Goal: Navigation & Orientation: Find specific page/section

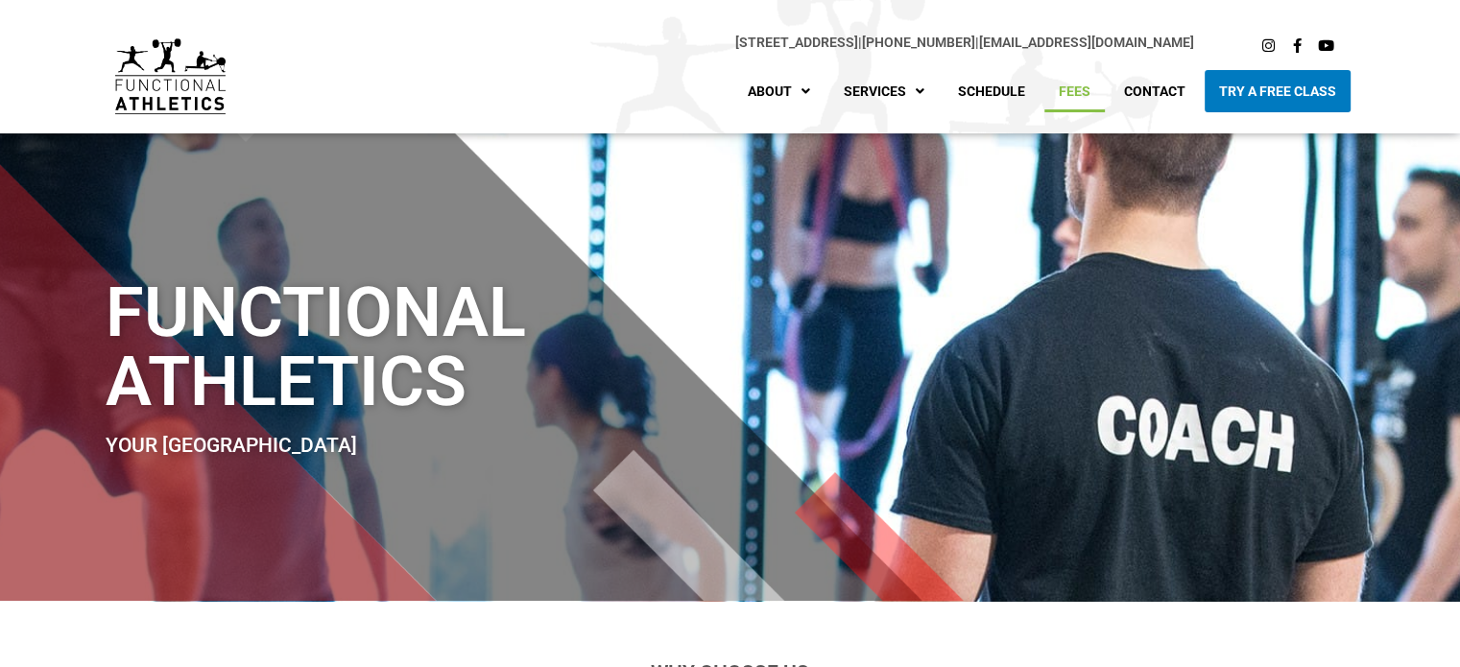
click at [1083, 100] on link "Fees" at bounding box center [1074, 91] width 60 height 42
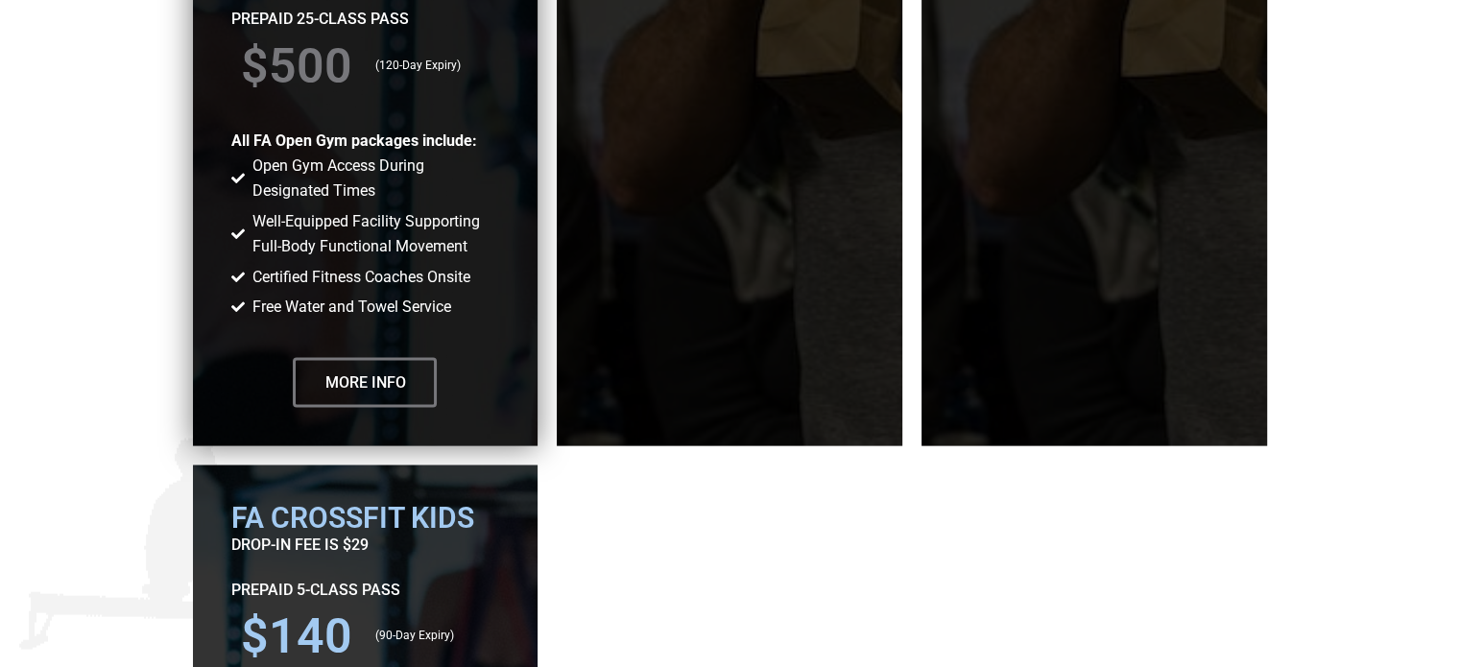
scroll to position [3750, 0]
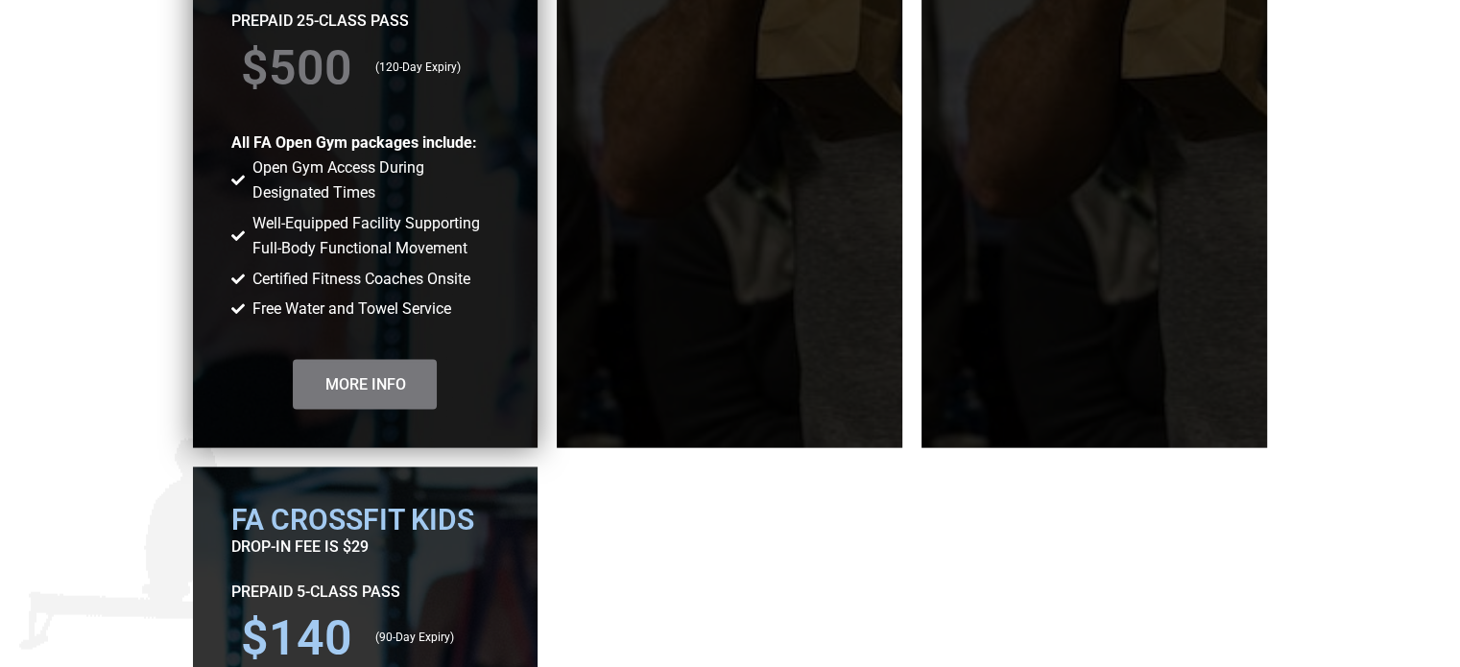
click at [393, 378] on span "More Info" at bounding box center [364, 384] width 81 height 15
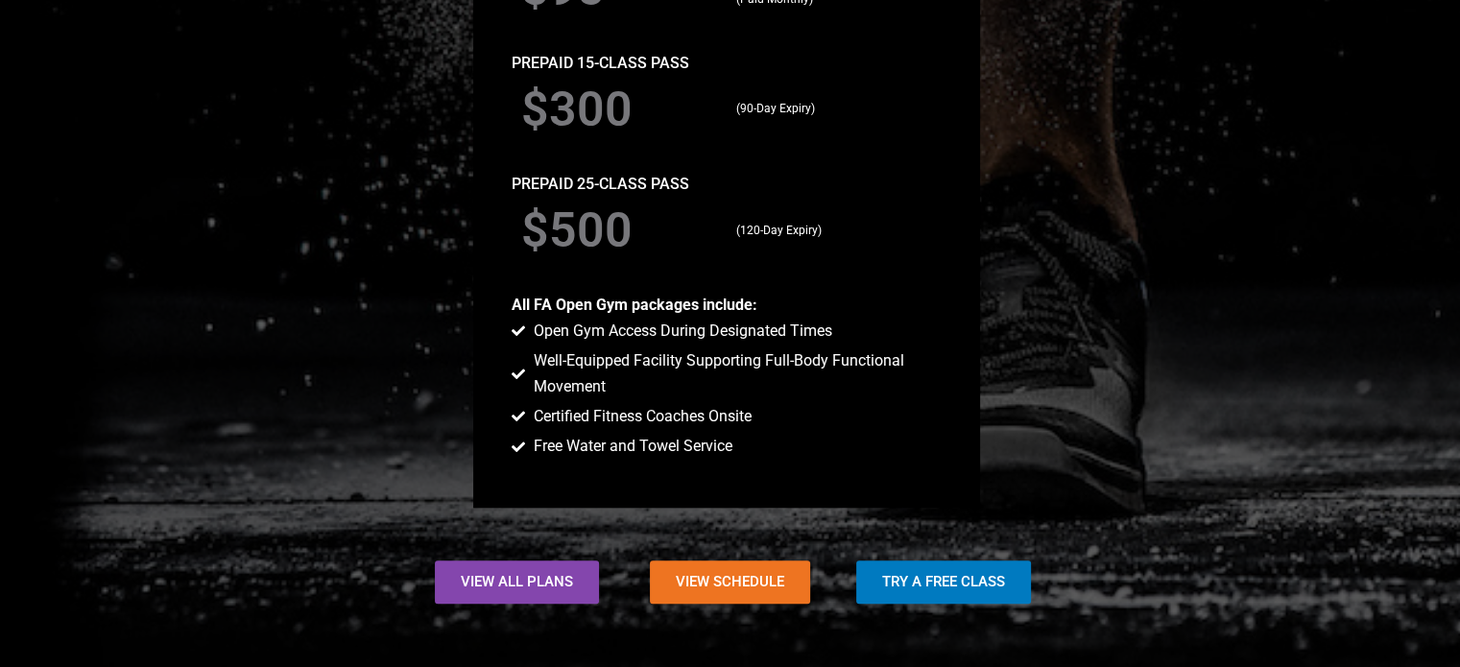
scroll to position [1795, 0]
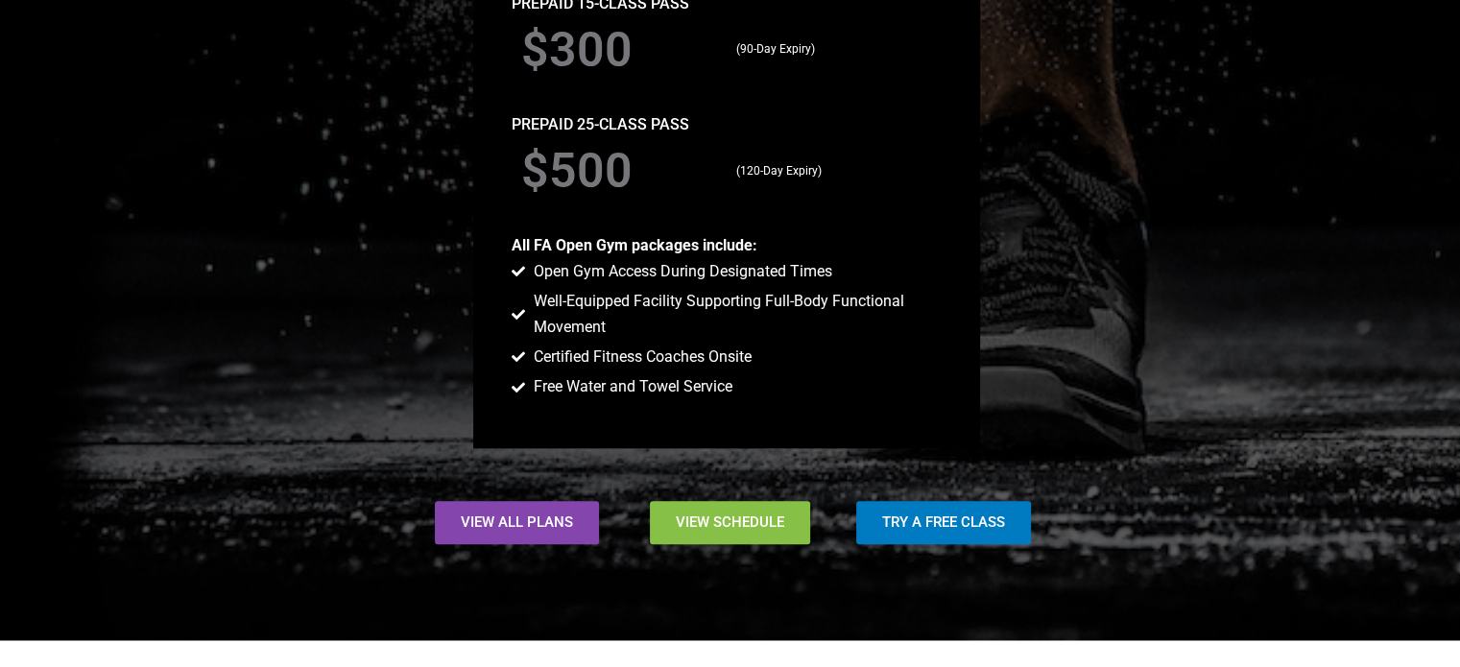
click at [710, 508] on link "View Schedule" at bounding box center [730, 522] width 160 height 43
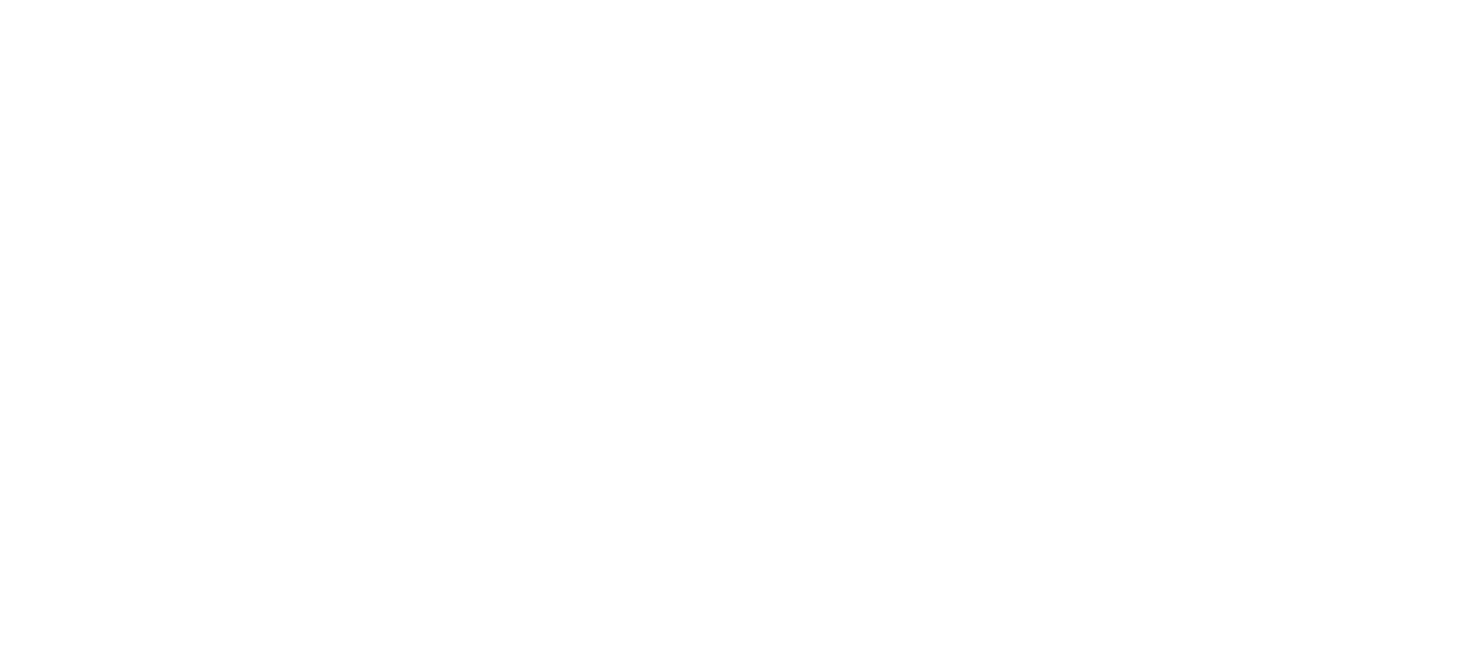
scroll to position [793, 0]
